Goal: Task Accomplishment & Management: Manage account settings

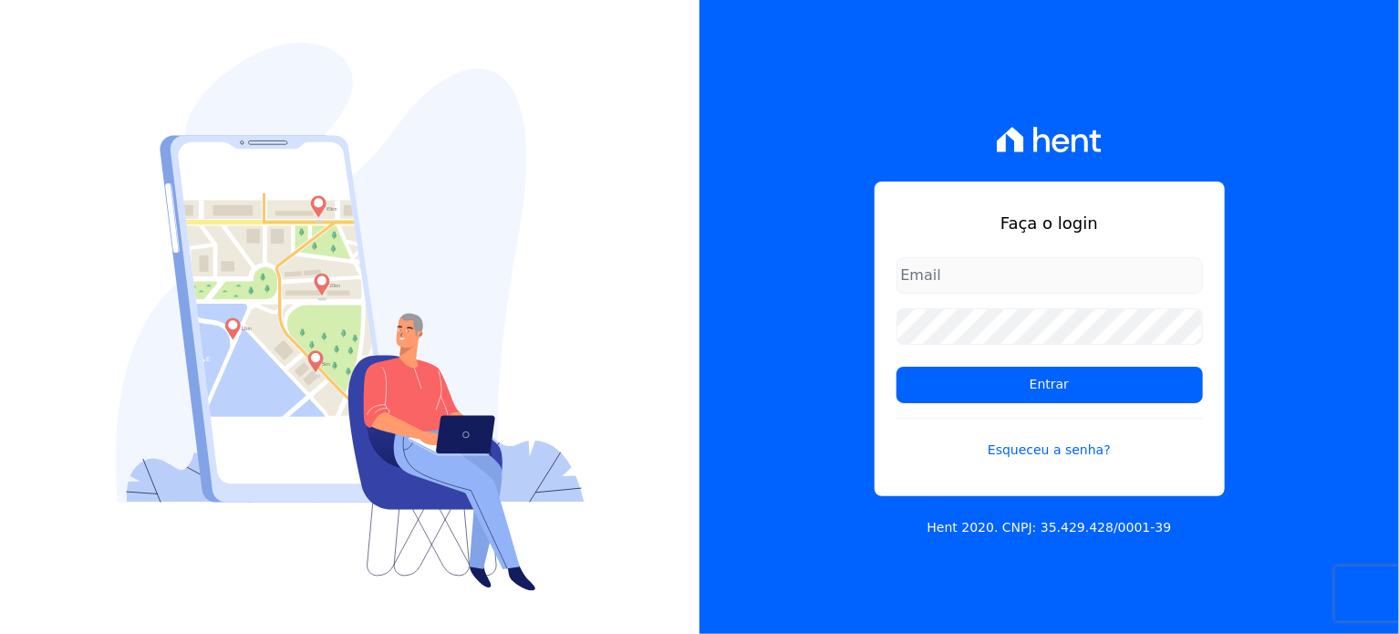
click at [1034, 270] on input "email" at bounding box center [1049, 275] width 306 height 36
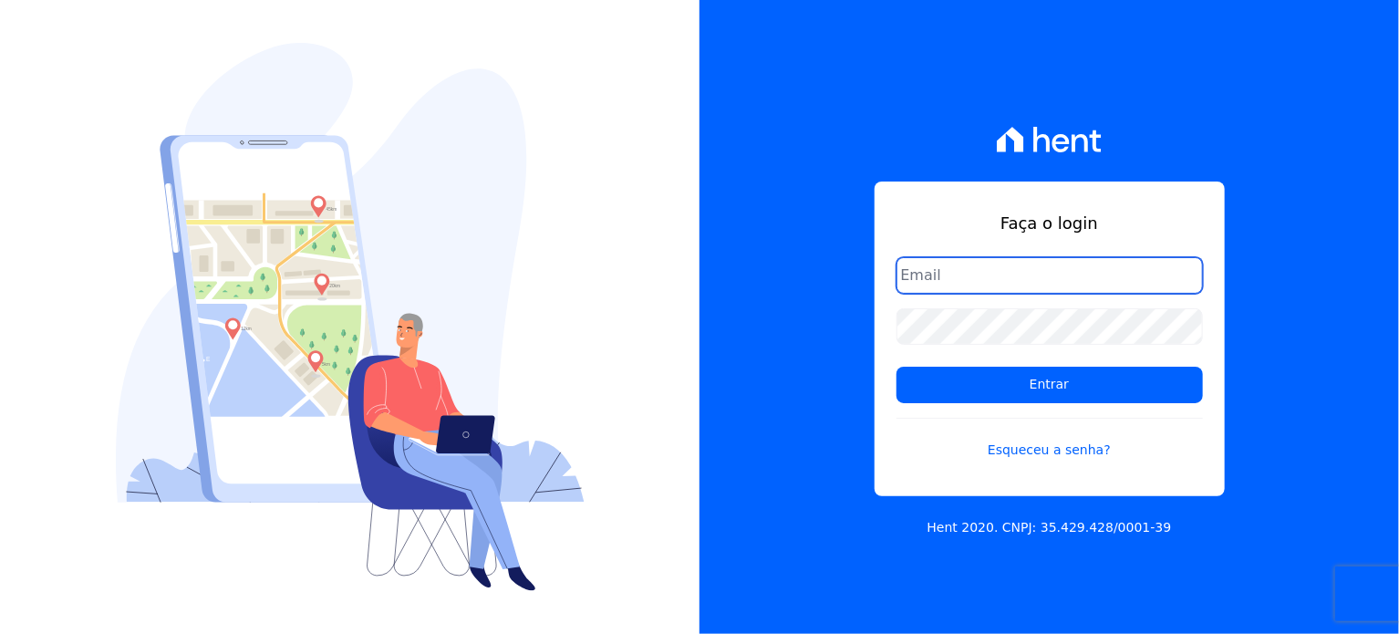
click at [992, 277] on input "email" at bounding box center [1049, 275] width 306 height 36
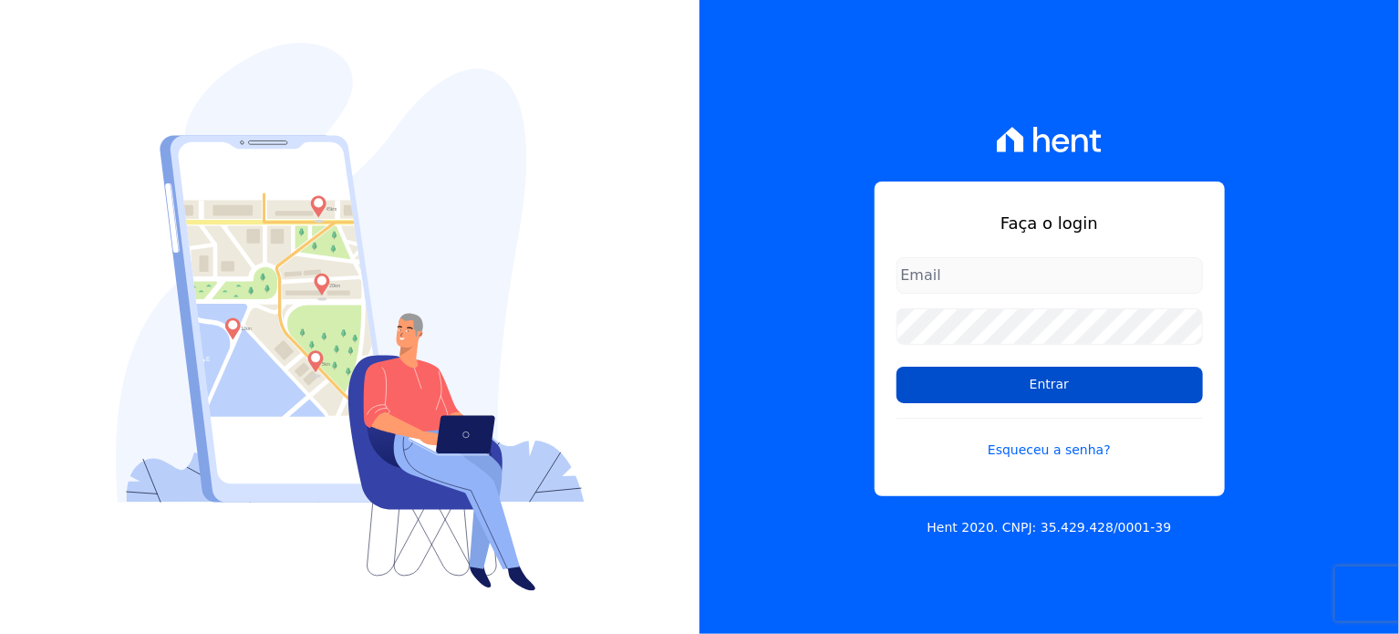
click at [1031, 369] on input "Entrar" at bounding box center [1049, 385] width 306 height 36
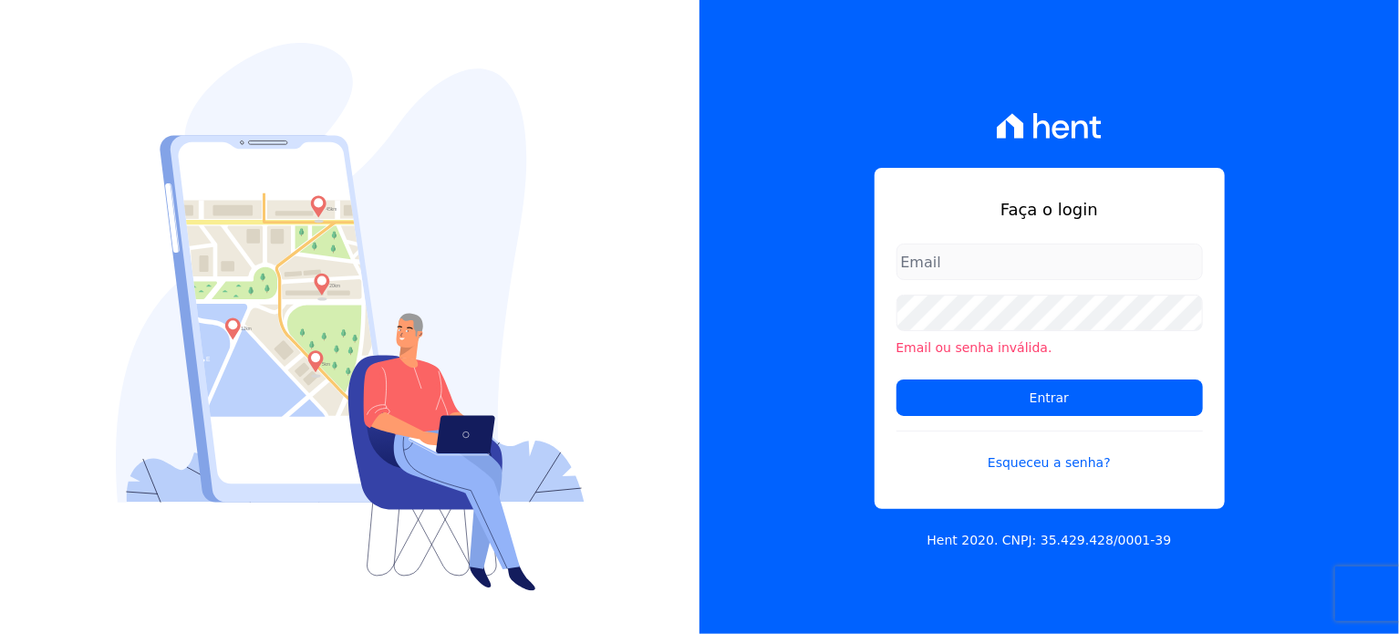
click at [956, 258] on input "email" at bounding box center [1049, 261] width 306 height 36
